Goal: Use online tool/utility: Utilize a website feature to perform a specific function

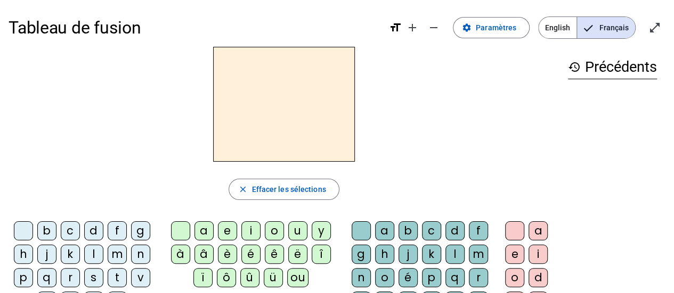
click at [138, 252] on div "n" at bounding box center [140, 254] width 19 height 19
click at [202, 226] on div "a" at bounding box center [203, 231] width 19 height 19
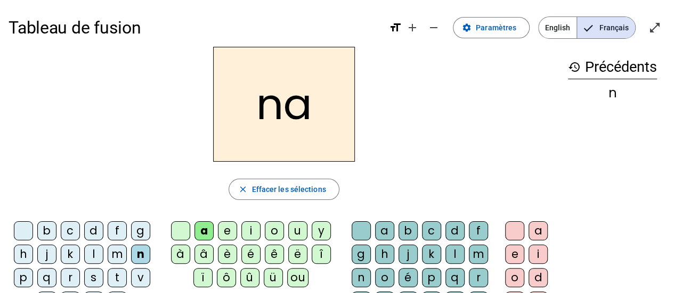
click at [250, 233] on div "i" at bounding box center [250, 231] width 19 height 19
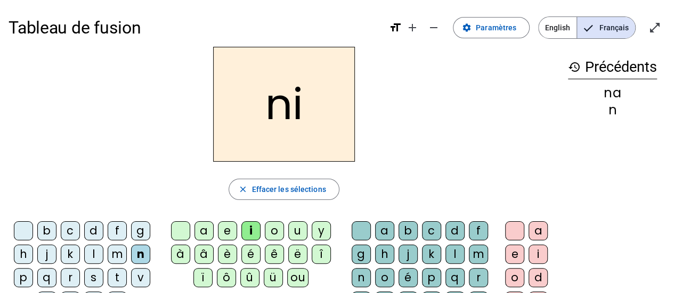
click at [268, 234] on div "o" at bounding box center [274, 231] width 19 height 19
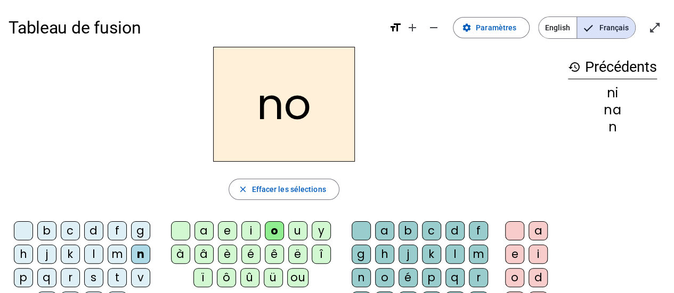
click at [298, 228] on div "u" at bounding box center [297, 231] width 19 height 19
click at [272, 233] on div "o" at bounding box center [274, 231] width 19 height 19
click at [296, 230] on div "u" at bounding box center [297, 231] width 19 height 19
click at [272, 230] on div "o" at bounding box center [274, 231] width 19 height 19
click at [293, 230] on div "u" at bounding box center [297, 231] width 19 height 19
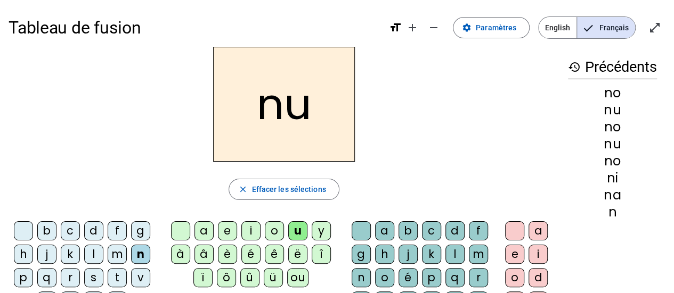
click at [297, 277] on div "ou" at bounding box center [297, 277] width 21 height 19
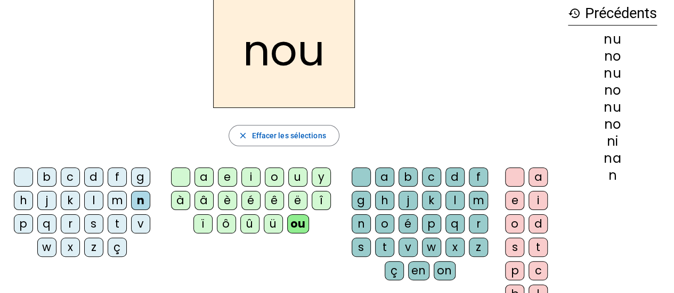
scroll to position [59, 0]
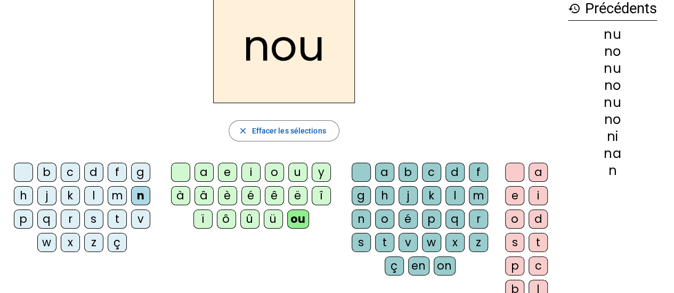
click at [23, 220] on div "p" at bounding box center [23, 219] width 19 height 19
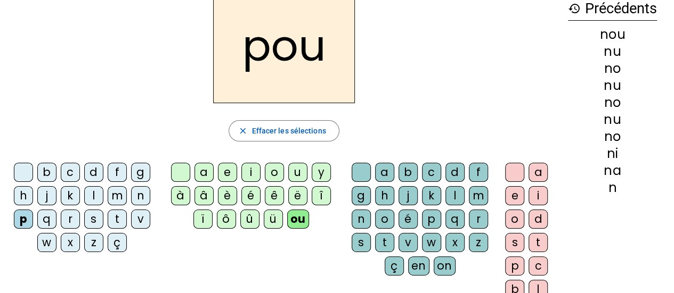
click at [89, 200] on div "l" at bounding box center [93, 195] width 19 height 19
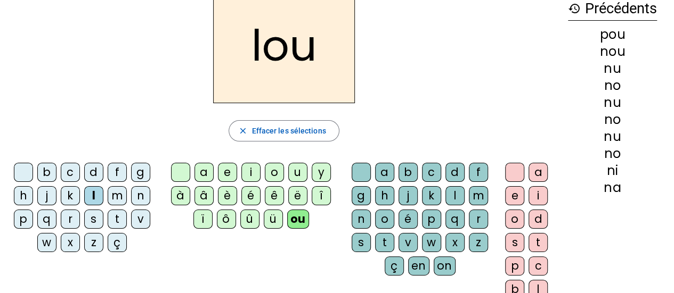
click at [44, 173] on div "b" at bounding box center [46, 172] width 19 height 19
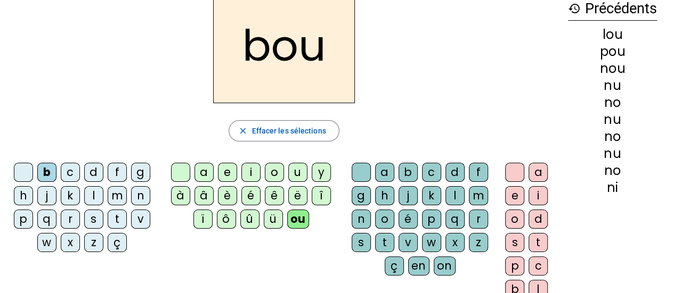
click at [71, 197] on div "k" at bounding box center [70, 195] width 19 height 19
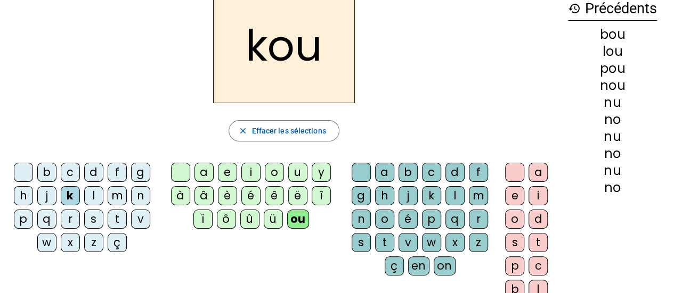
click at [68, 168] on div "c" at bounding box center [70, 172] width 19 height 19
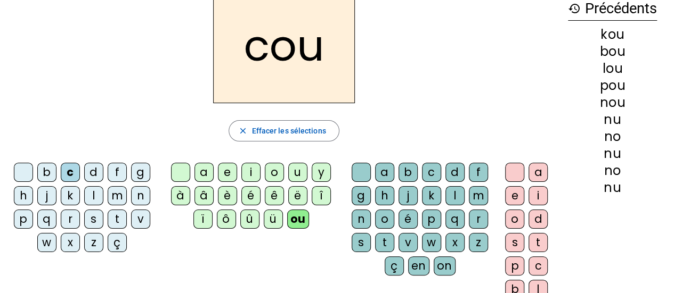
click at [538, 220] on div "d" at bounding box center [537, 219] width 19 height 19
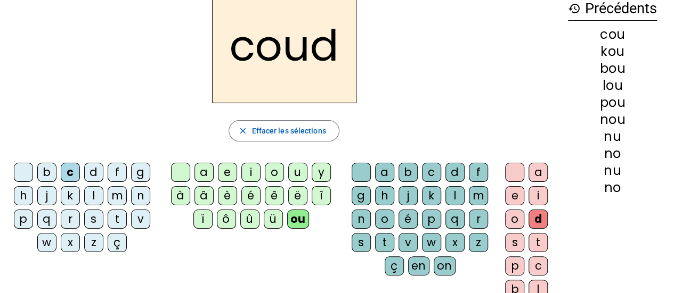
click at [68, 192] on div "k" at bounding box center [70, 195] width 19 height 19
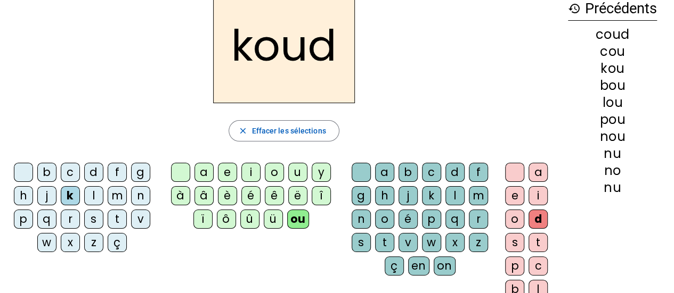
click at [71, 175] on div "c" at bounding box center [70, 172] width 19 height 19
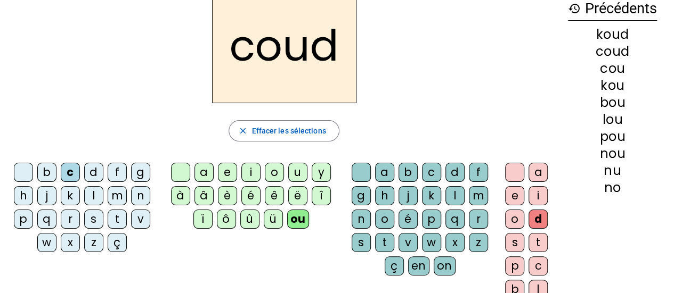
click at [352, 50] on h2 "coud" at bounding box center [284, 45] width 144 height 115
click at [455, 168] on div "d" at bounding box center [454, 172] width 19 height 19
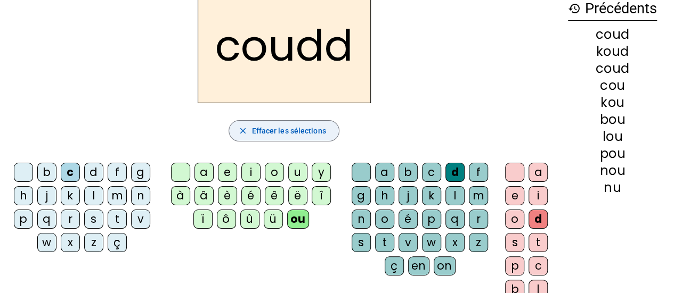
click at [298, 132] on span "Effacer les sélections" at bounding box center [288, 131] width 74 height 13
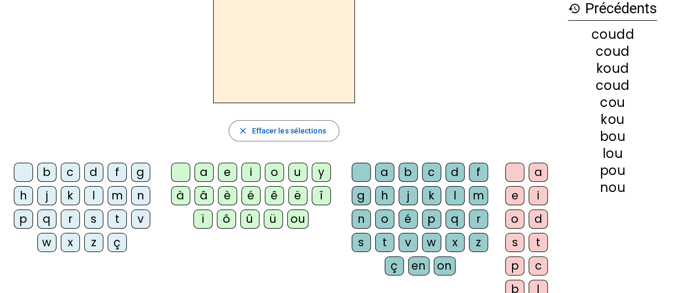
click at [75, 171] on div "c" at bounding box center [70, 172] width 19 height 19
click at [300, 213] on div "ou" at bounding box center [297, 219] width 21 height 19
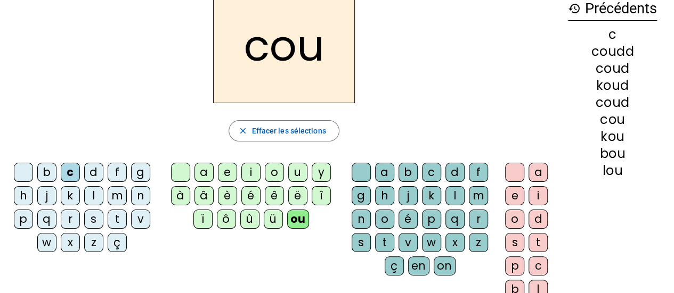
click at [453, 170] on div "d" at bounding box center [454, 172] width 19 height 19
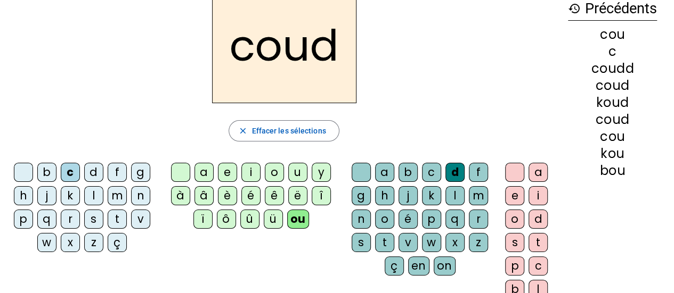
click at [517, 198] on div "e" at bounding box center [514, 195] width 19 height 19
